Goal: Information Seeking & Learning: Learn about a topic

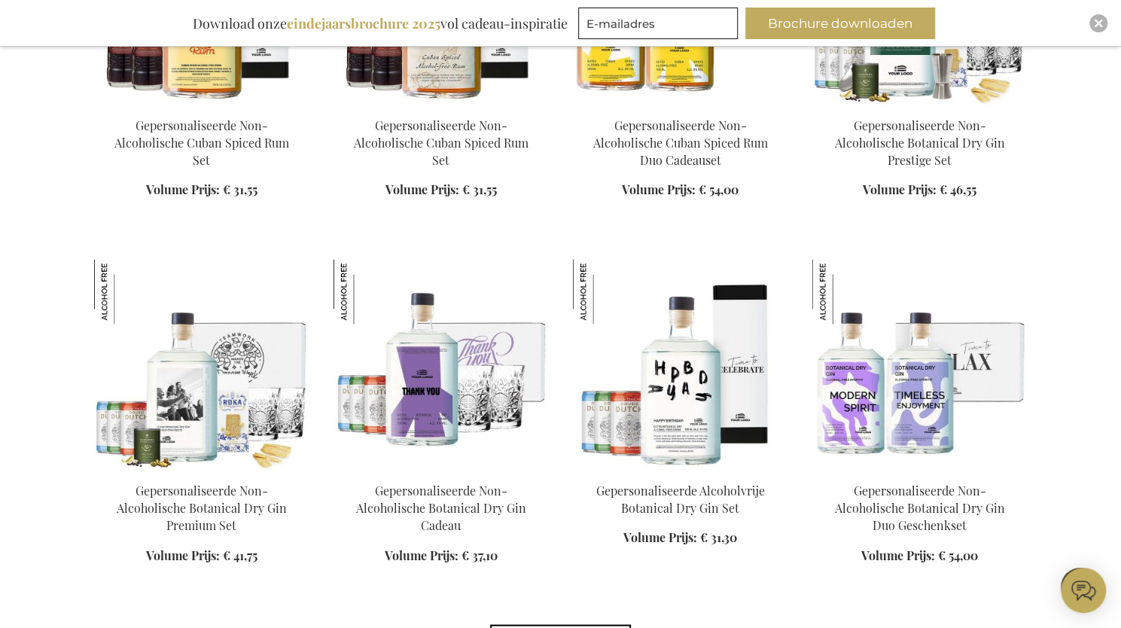
scroll to position [1126, 0]
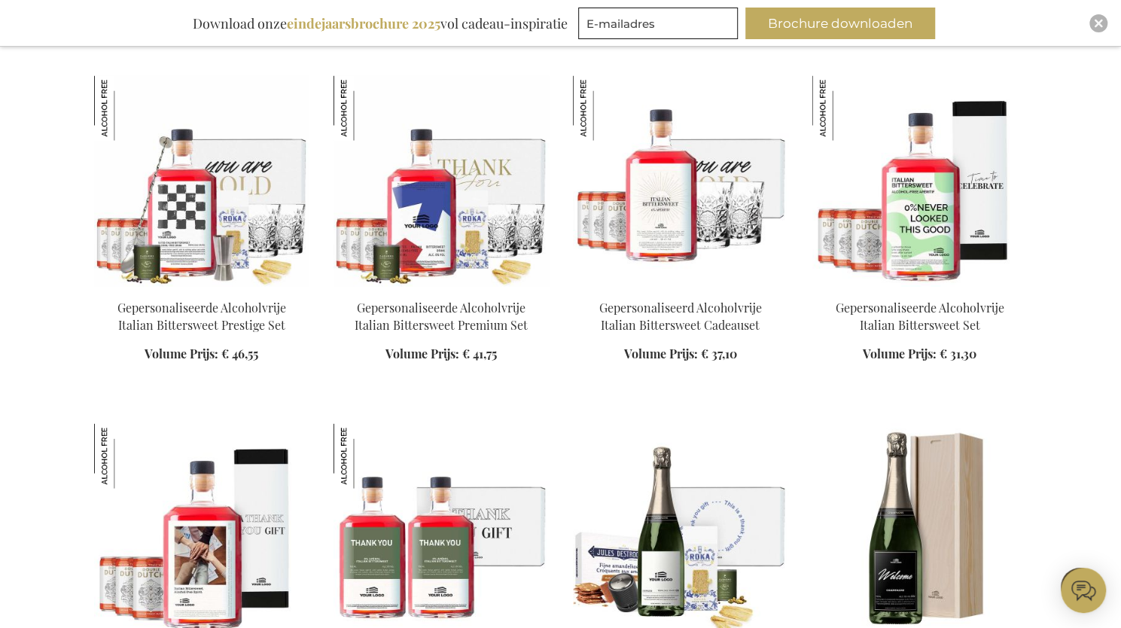
scroll to position [1780, 0]
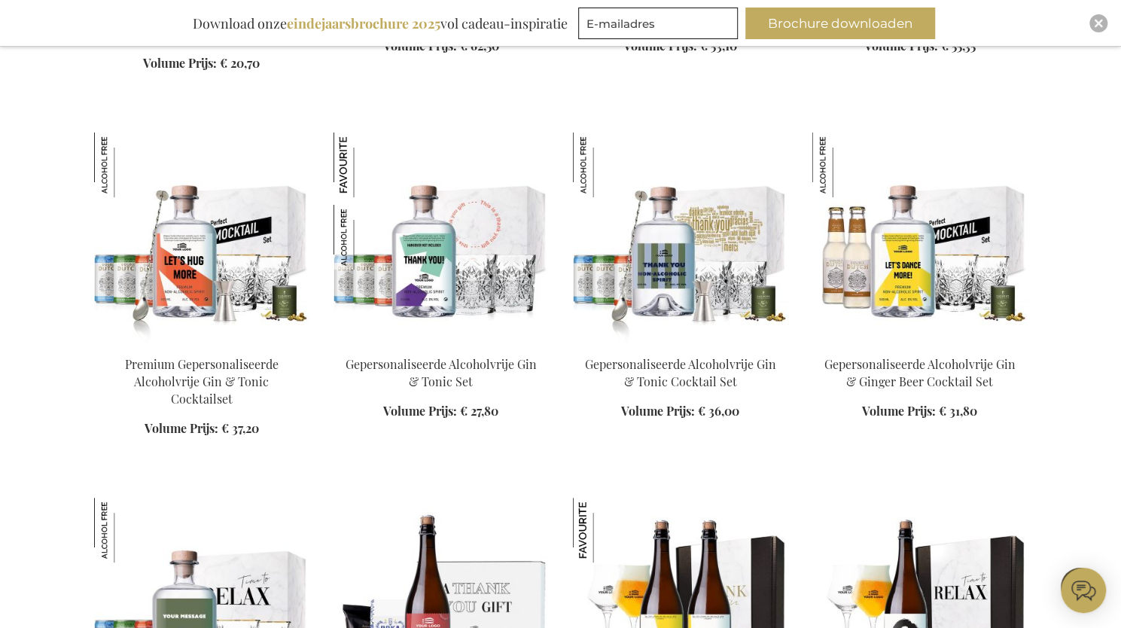
scroll to position [3355, 0]
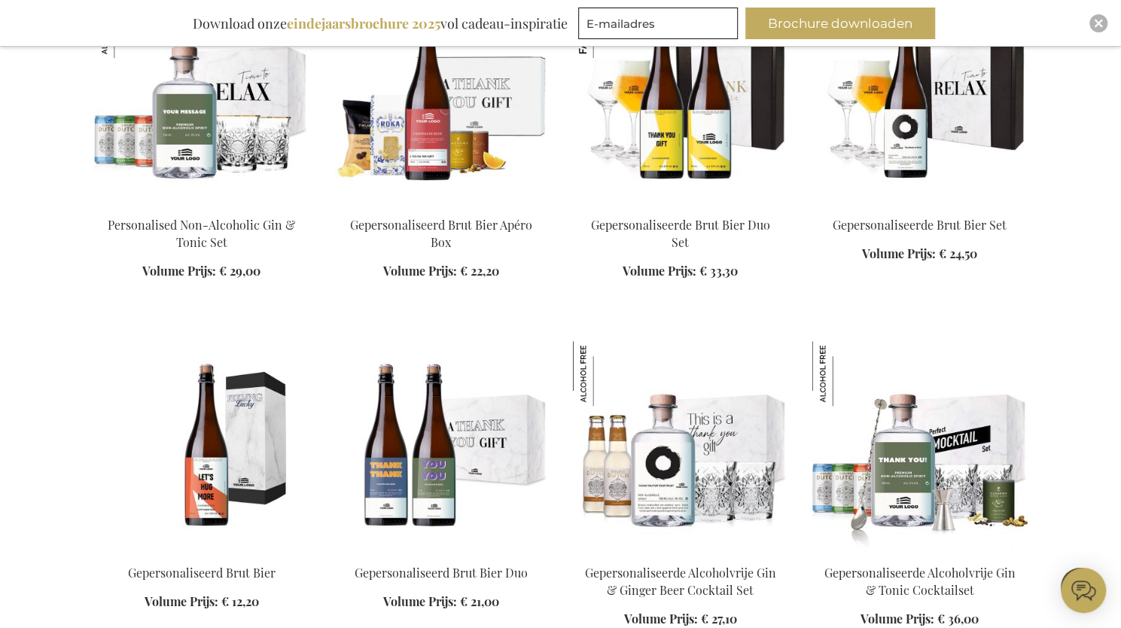
scroll to position [4035, 0]
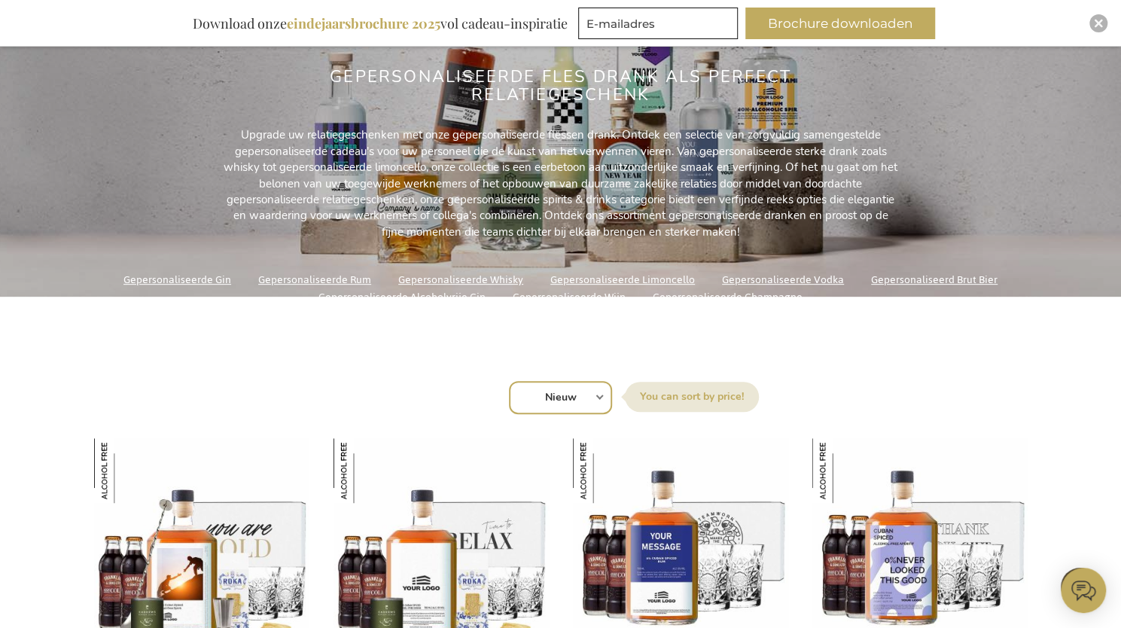
scroll to position [31, 0]
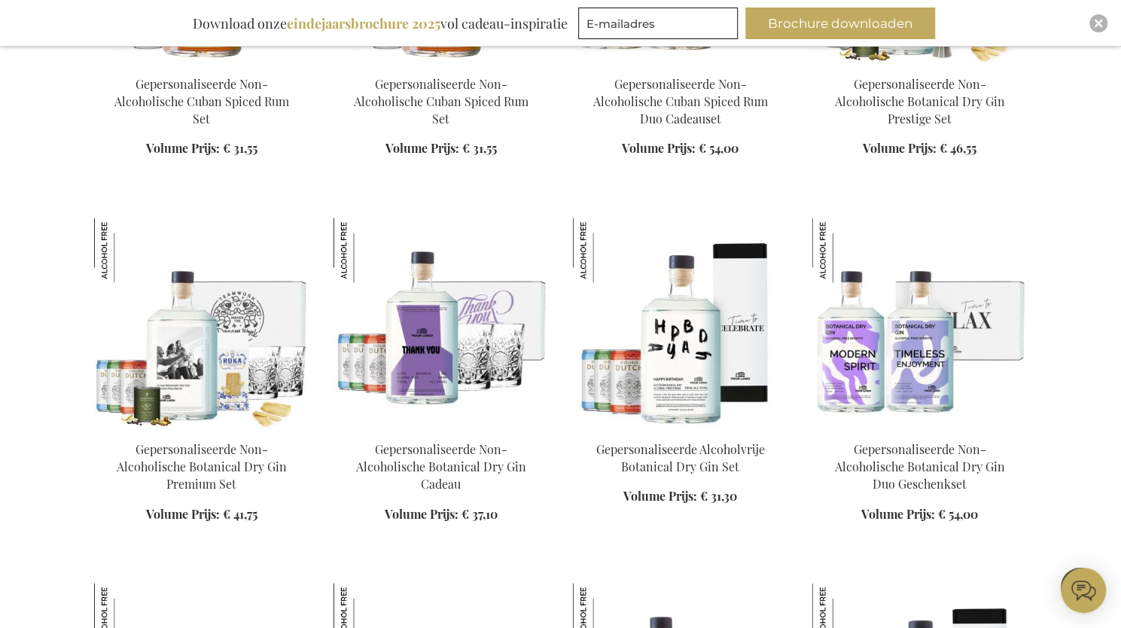
scroll to position [1181, 0]
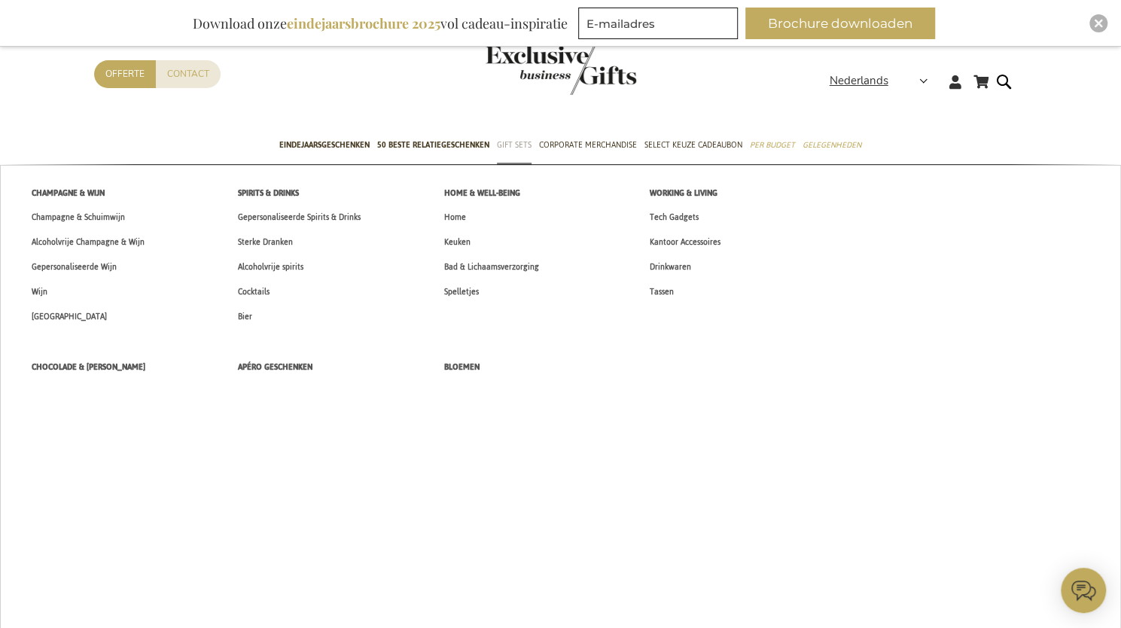
click at [511, 148] on span "Gift Sets" at bounding box center [514, 145] width 35 height 16
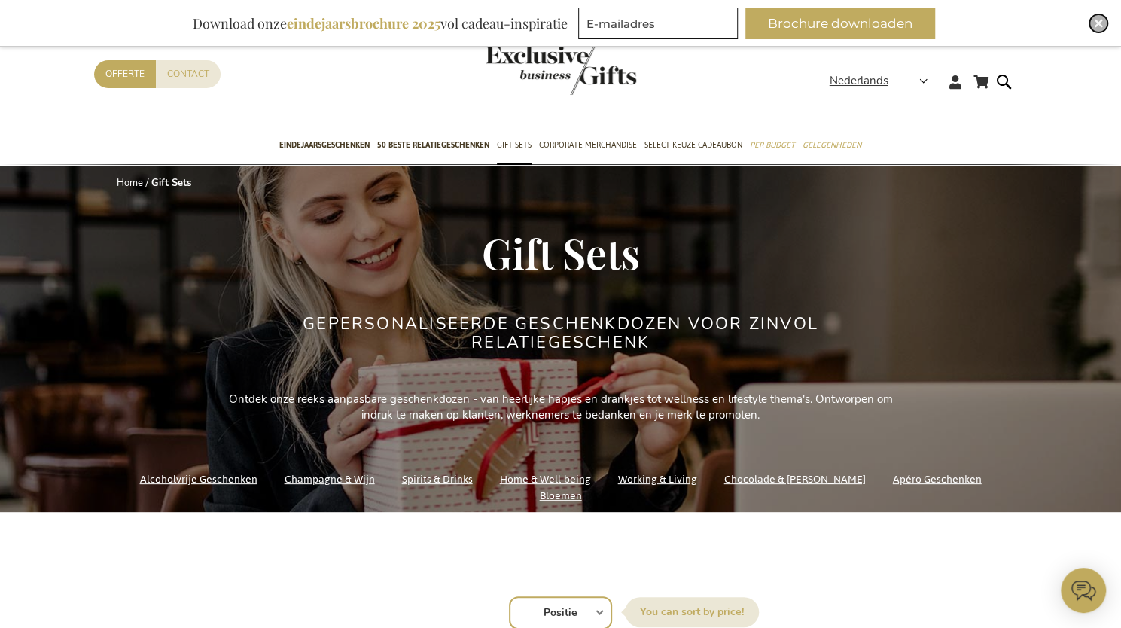
click at [1095, 23] on img "Close" at bounding box center [1098, 23] width 9 height 9
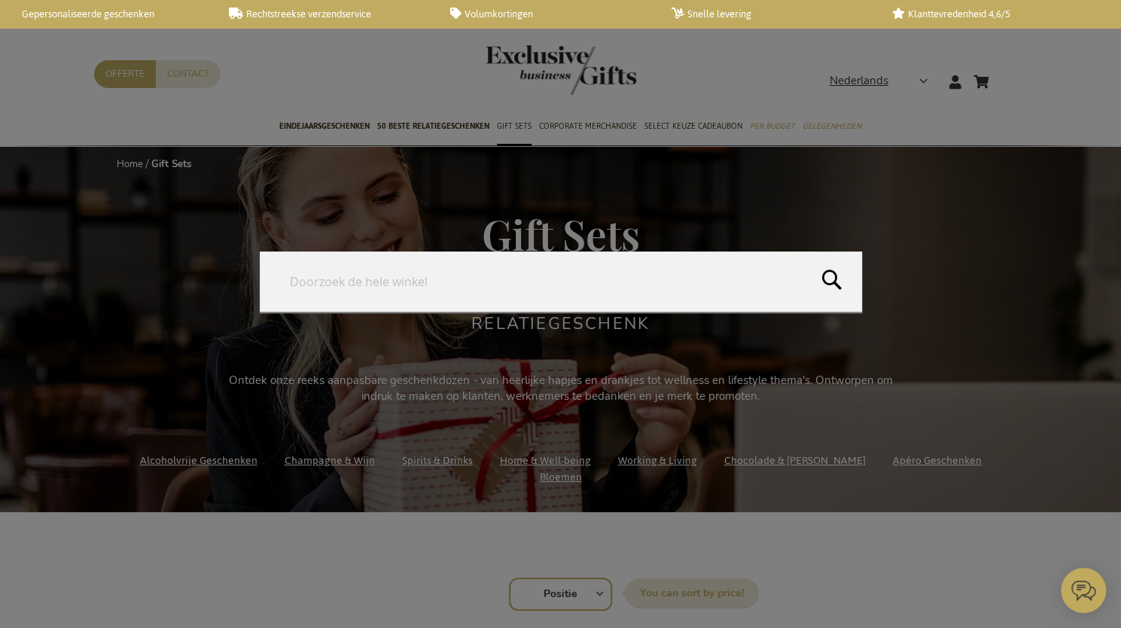
click at [1005, 72] on form "Search Search" at bounding box center [1008, 72] width 15 height 0
type input "gutss"
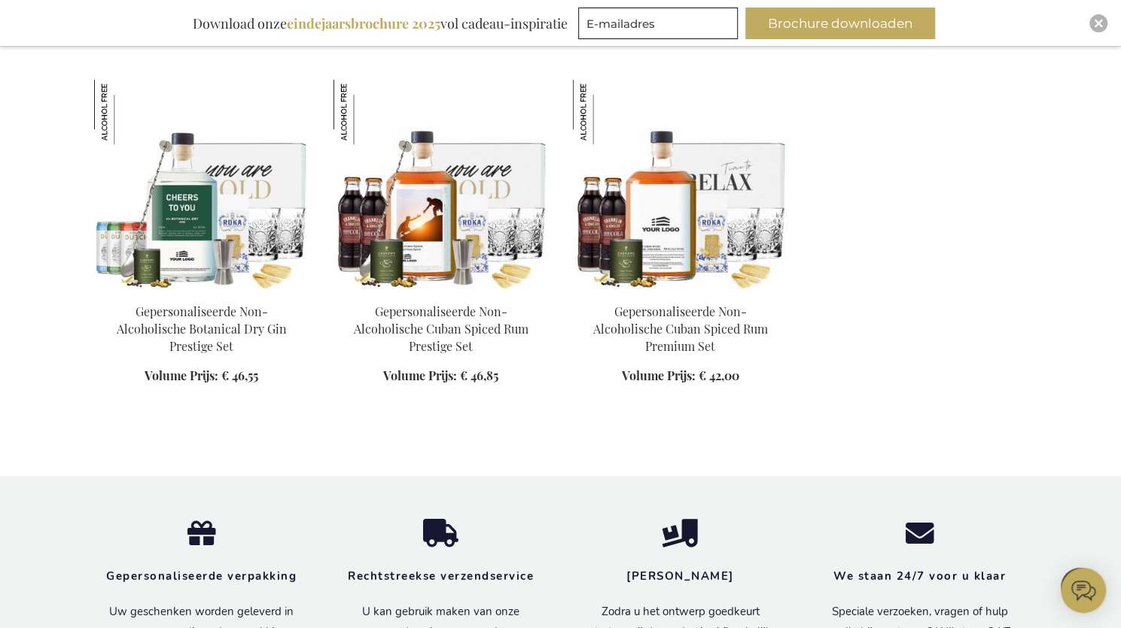
scroll to position [2463, 0]
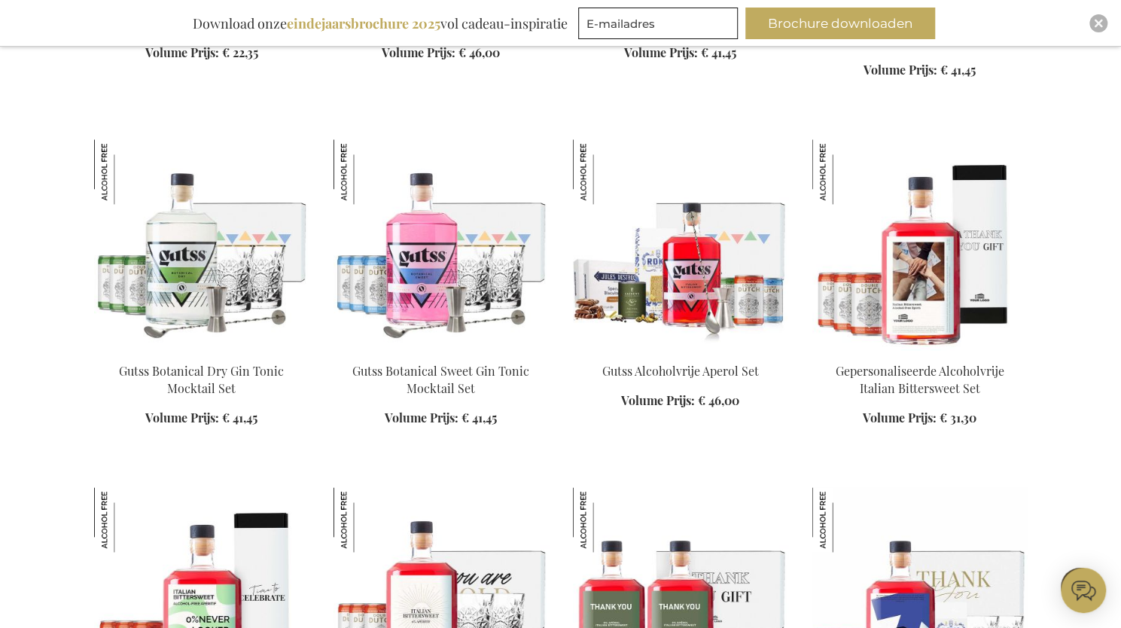
scroll to position [981, 0]
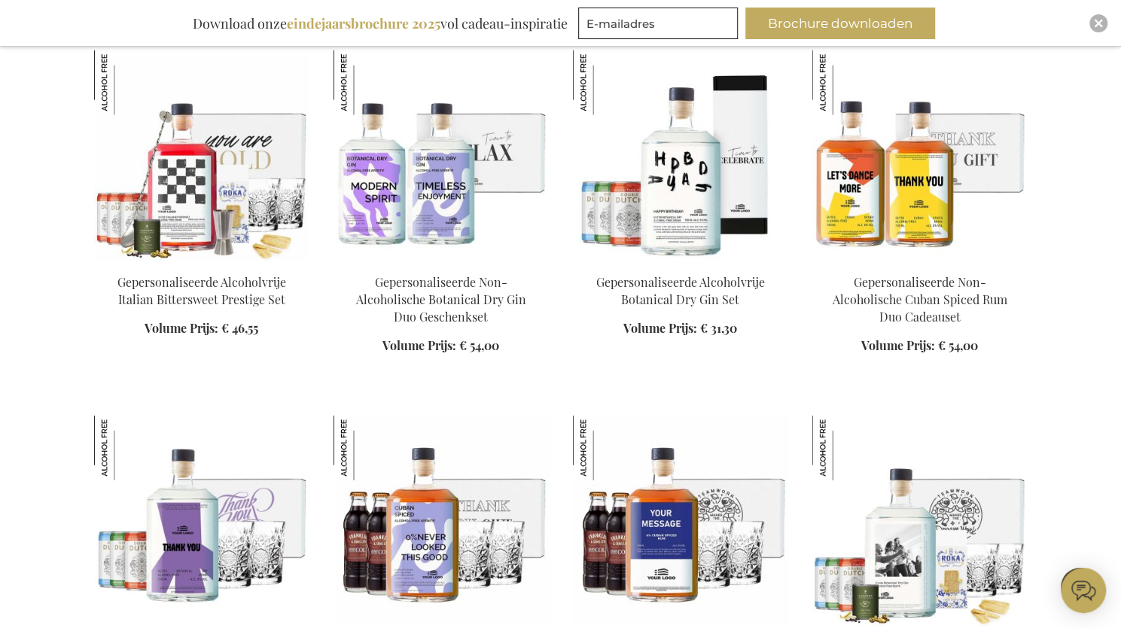
scroll to position [1780, 0]
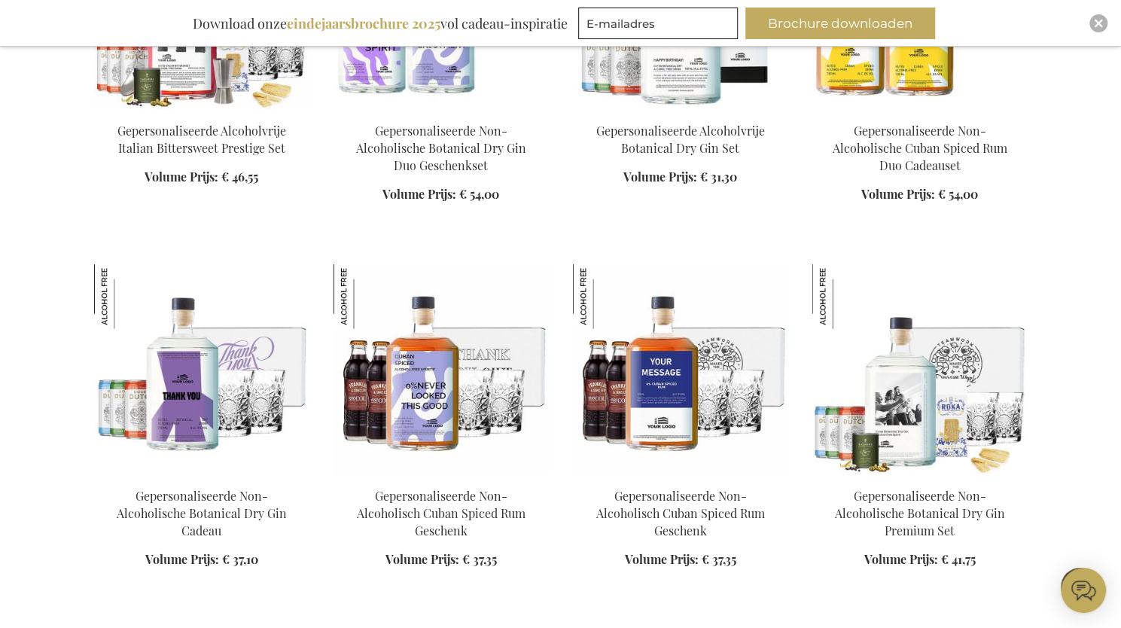
scroll to position [1966, 0]
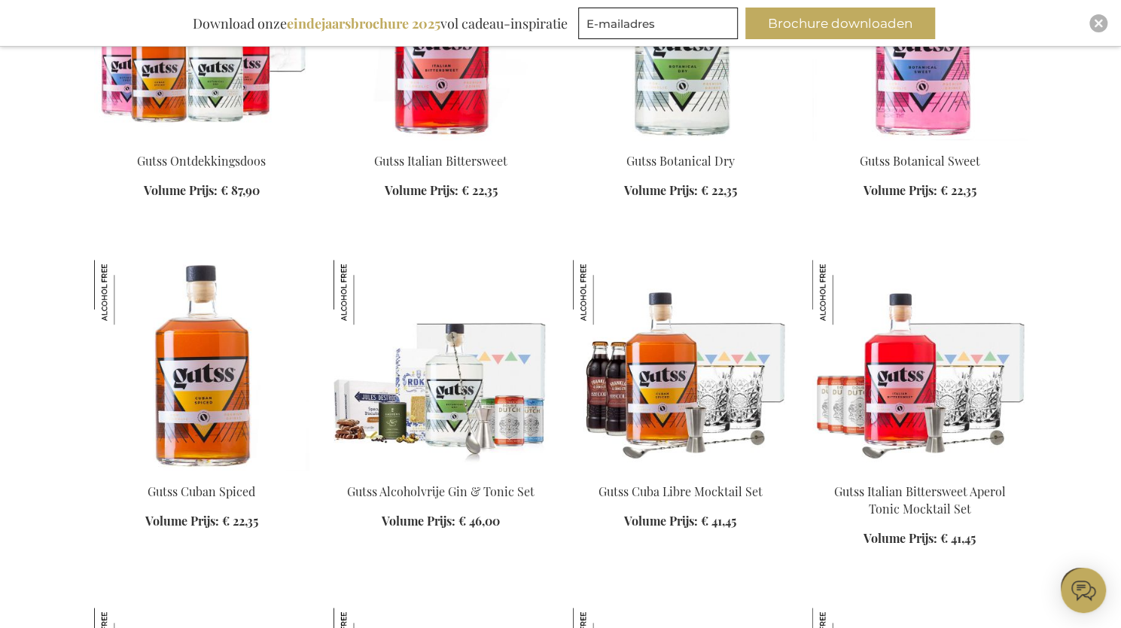
scroll to position [523, 0]
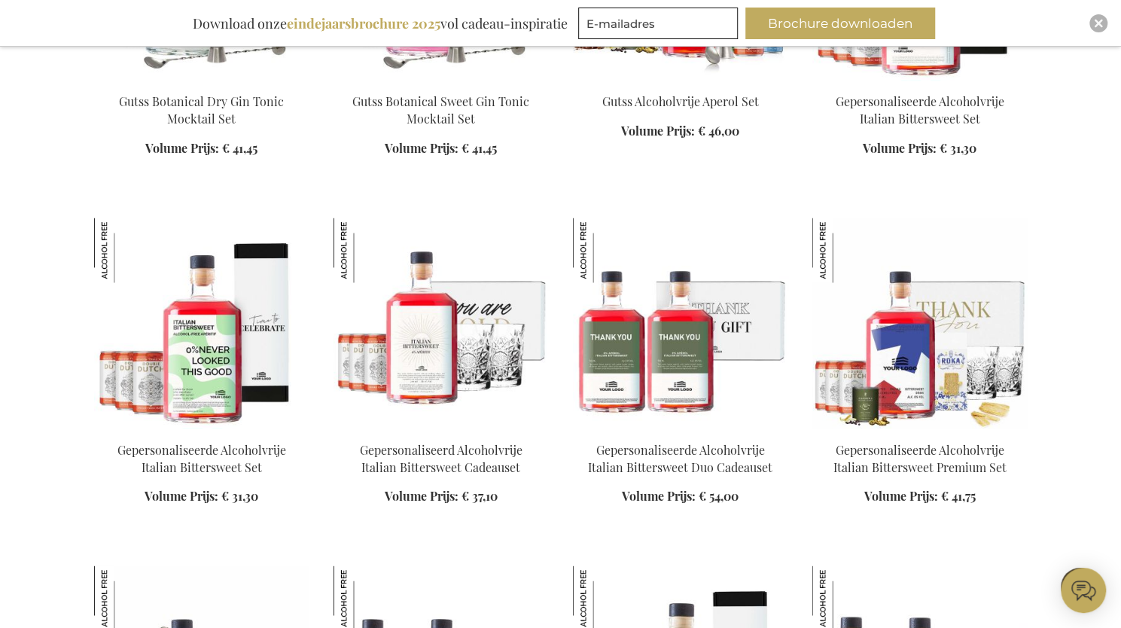
scroll to position [1249, 0]
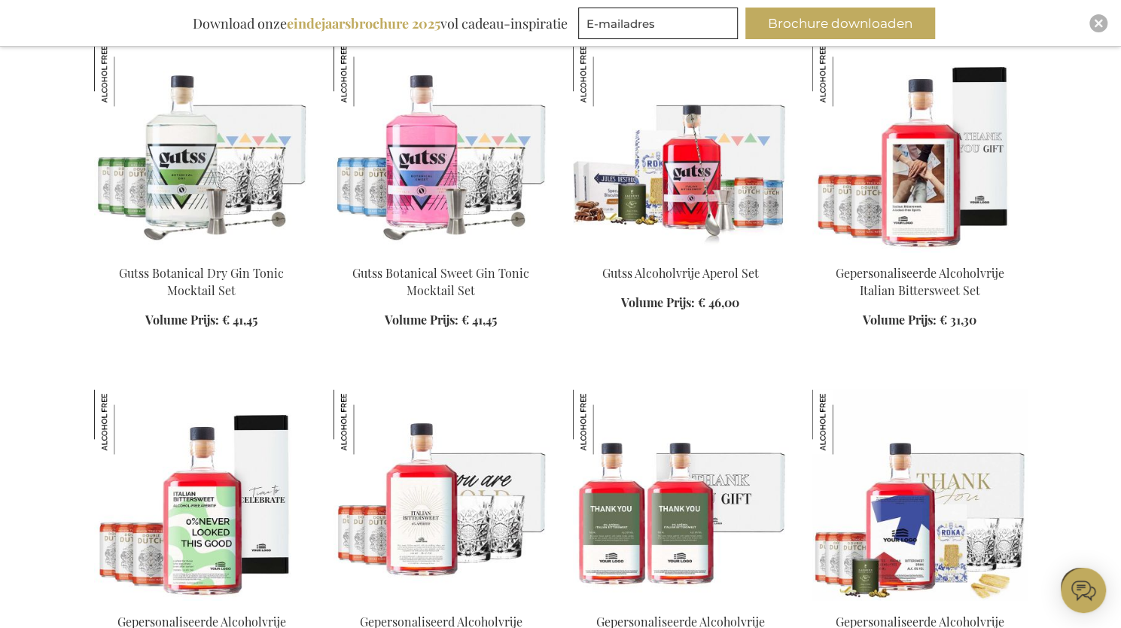
scroll to position [1078, 0]
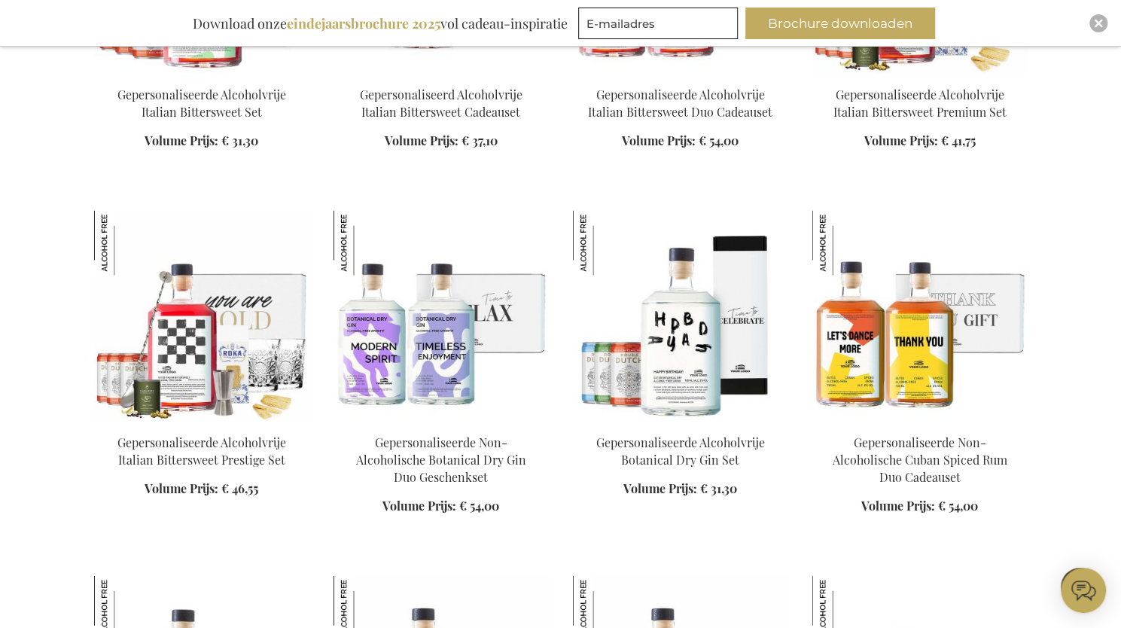
scroll to position [1607, 0]
